Goal: Task Accomplishment & Management: Manage account settings

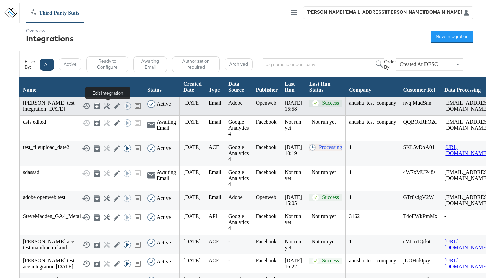
click at [114, 106] on icon at bounding box center [117, 106] width 6 height 6
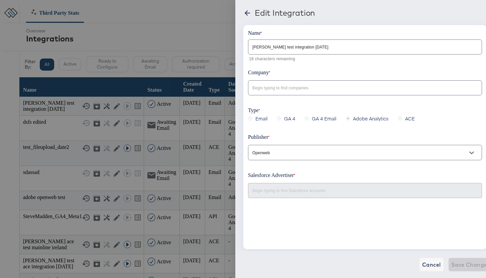
type input "anusha_test_company"
click at [299, 47] on input "[PERSON_NAME] test integration [DATE]" at bounding box center [364, 44] width 233 height 14
type input "[PERSON_NAME] test integration [DATE]"
click at [280, 153] on input "Openweb" at bounding box center [360, 153] width 218 height 8
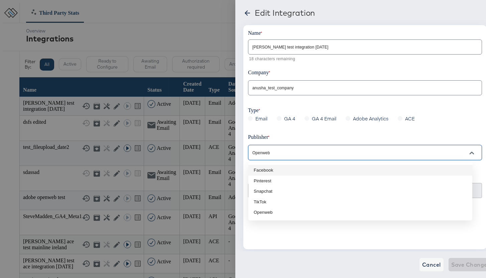
click at [271, 172] on li "Facebook" at bounding box center [360, 170] width 224 height 11
type input "Facebook"
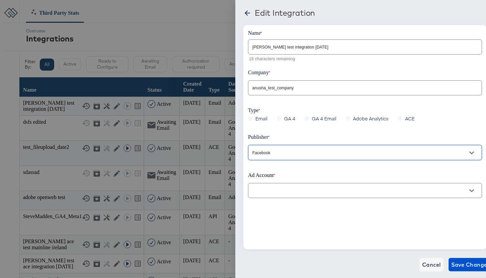
click at [273, 191] on input "text" at bounding box center [360, 191] width 218 height 8
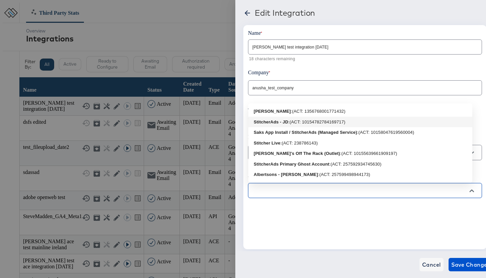
click at [281, 122] on b "StitcherAds - JD" at bounding box center [271, 121] width 35 height 5
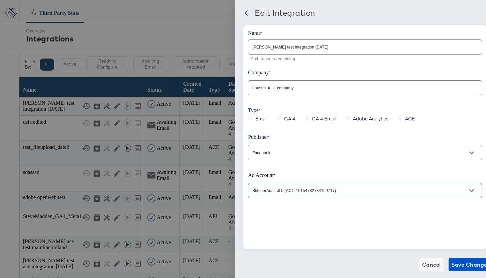
click at [284, 193] on input "StitcherAds - JD: (ACT: 10154782784169717)" at bounding box center [360, 191] width 218 height 8
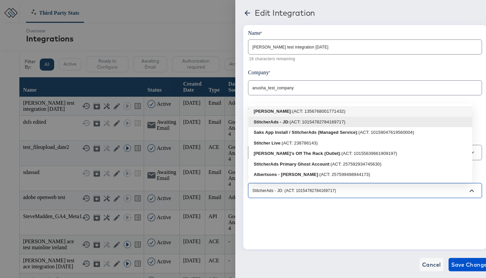
click at [291, 112] on b "[PERSON_NAME]" at bounding box center [272, 111] width 37 height 5
type input "[PERSON_NAME]: (ACT: 1356768001771432)"
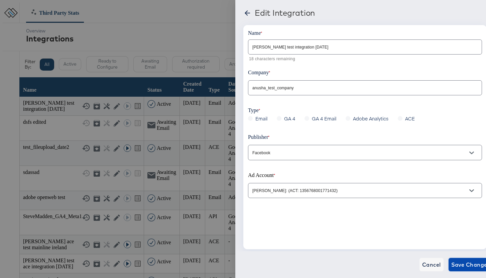
click at [400, 266] on span "Save Changes" at bounding box center [470, 264] width 39 height 9
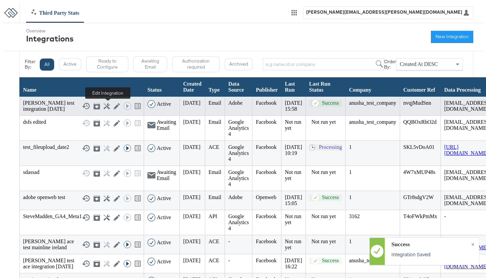
click at [114, 106] on icon at bounding box center [117, 106] width 6 height 6
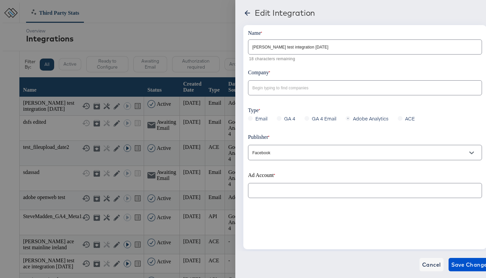
type input "anusha_test_company"
type input "[PERSON_NAME]: (ACT: 1356768001771432)"
click at [249, 13] on icon at bounding box center [247, 13] width 8 height 8
